Goal: Information Seeking & Learning: Learn about a topic

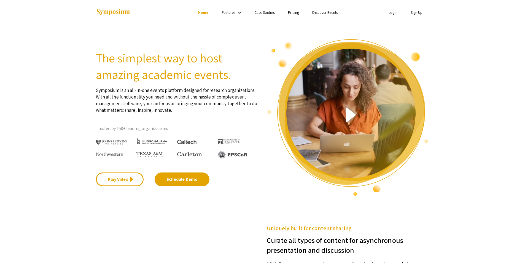
click at [296, 12] on link "Pricing" at bounding box center [293, 12] width 11 height 5
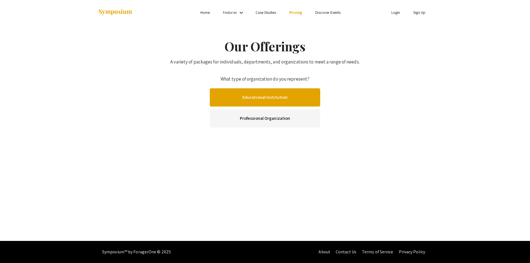
click at [292, 99] on link "Educational Institution" at bounding box center [265, 97] width 110 height 18
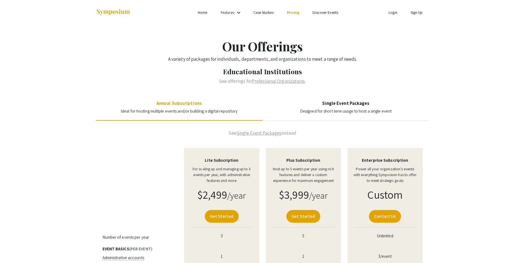
click at [333, 108] on section "Single Event Packages Designed for short term usage to host a single event" at bounding box center [346, 107] width 92 height 14
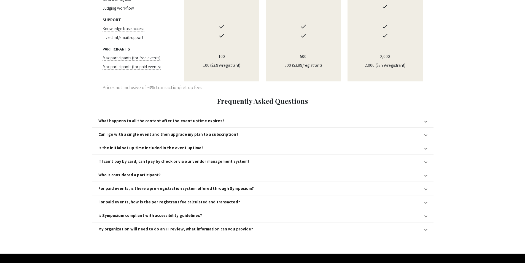
scroll to position [500, 0]
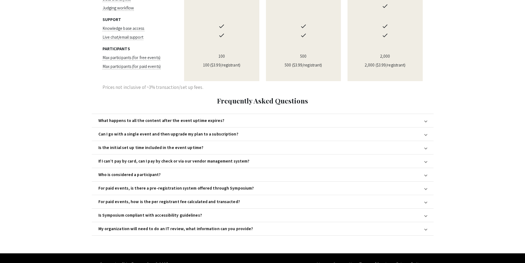
click at [427, 117] on span at bounding box center [426, 120] width 2 height 6
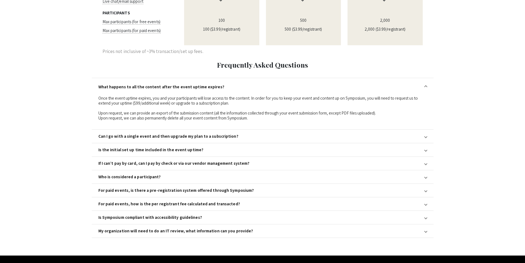
scroll to position [538, 0]
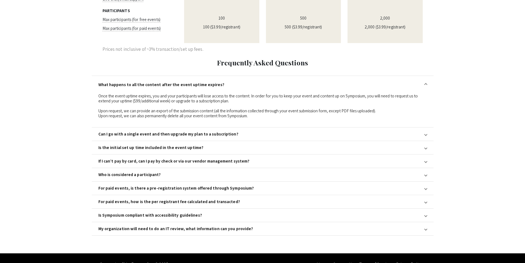
click at [425, 145] on span at bounding box center [426, 148] width 2 height 6
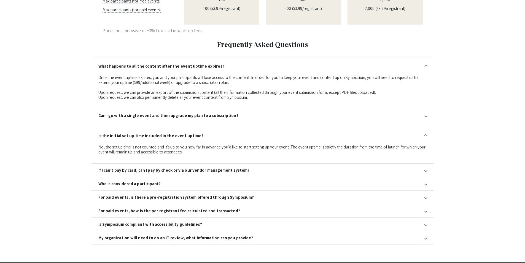
scroll to position [566, 0]
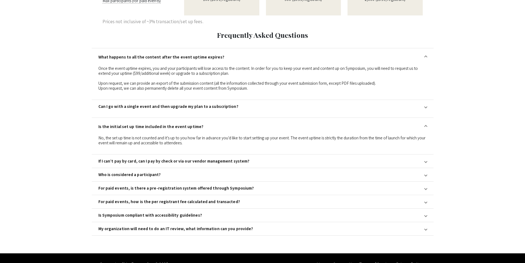
click at [425, 168] on mat-expansion-panel-header "Who is considered a participant?" at bounding box center [263, 174] width 342 height 13
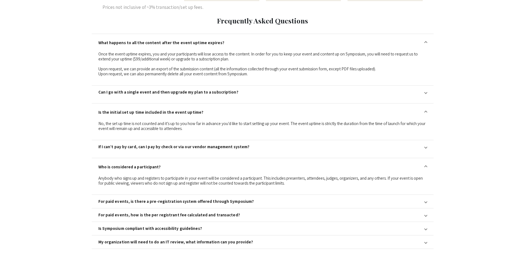
scroll to position [593, 0]
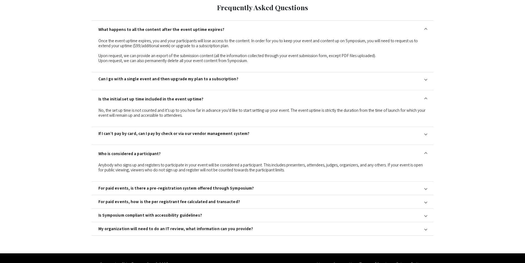
click at [427, 181] on mat-expansion-panel-header "For paid events, is there a pre-registration system offered through Symposium?" at bounding box center [263, 187] width 342 height 13
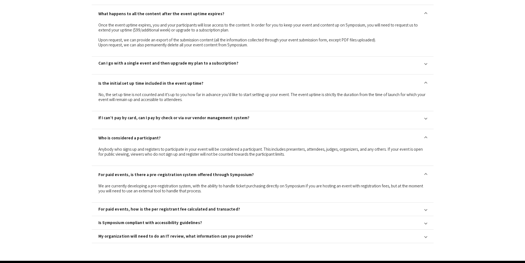
scroll to position [616, 0]
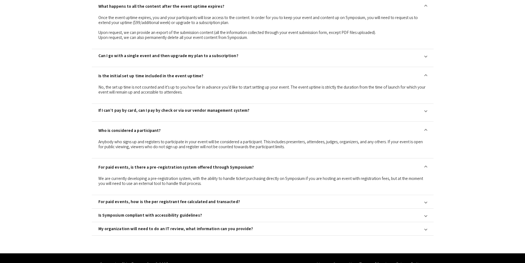
click at [425, 164] on span at bounding box center [426, 167] width 2 height 6
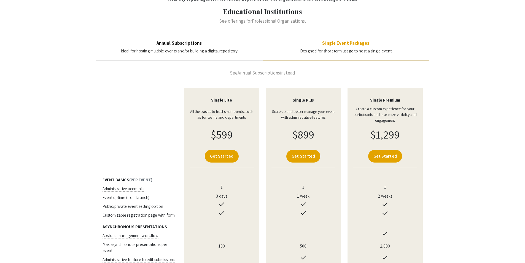
scroll to position [14, 0]
